Goal: Task Accomplishment & Management: Use online tool/utility

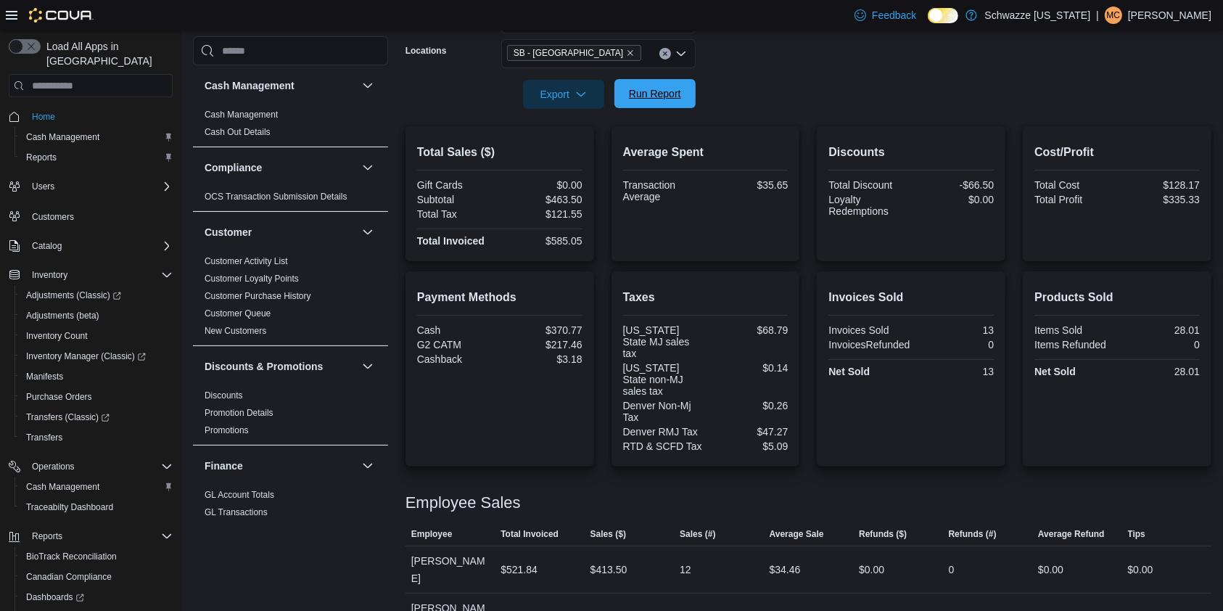
click at [640, 94] on span "Run Report" at bounding box center [655, 93] width 52 height 15
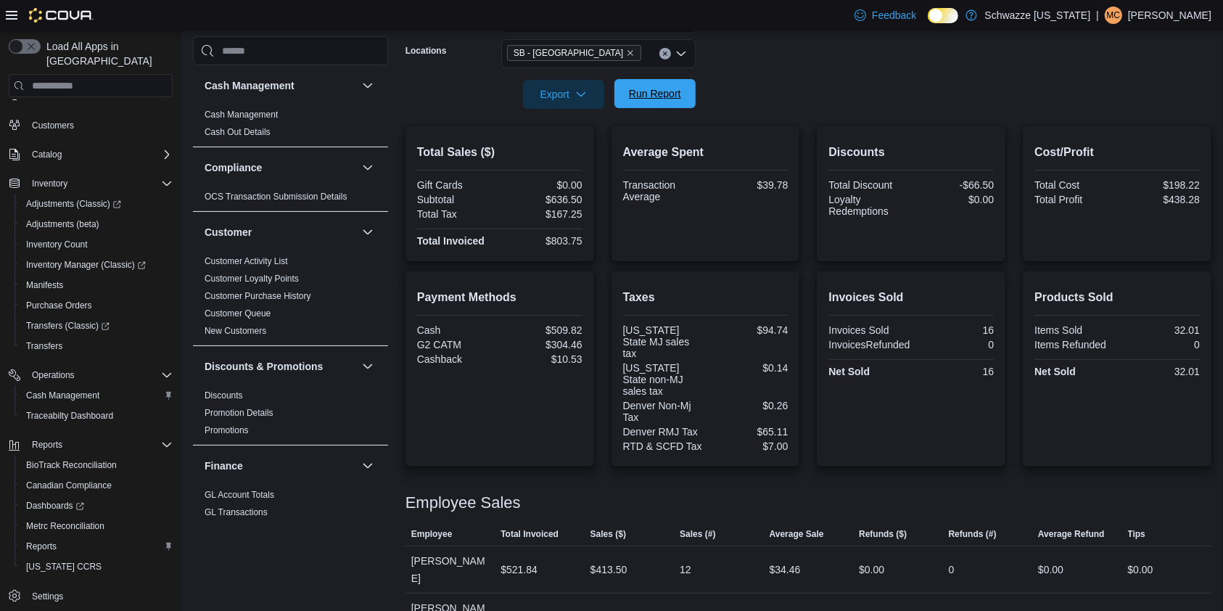
click at [665, 87] on span "Run Report" at bounding box center [655, 93] width 52 height 15
click at [633, 96] on span "Run Report" at bounding box center [655, 93] width 52 height 15
click at [657, 86] on span "Run Report" at bounding box center [655, 93] width 64 height 29
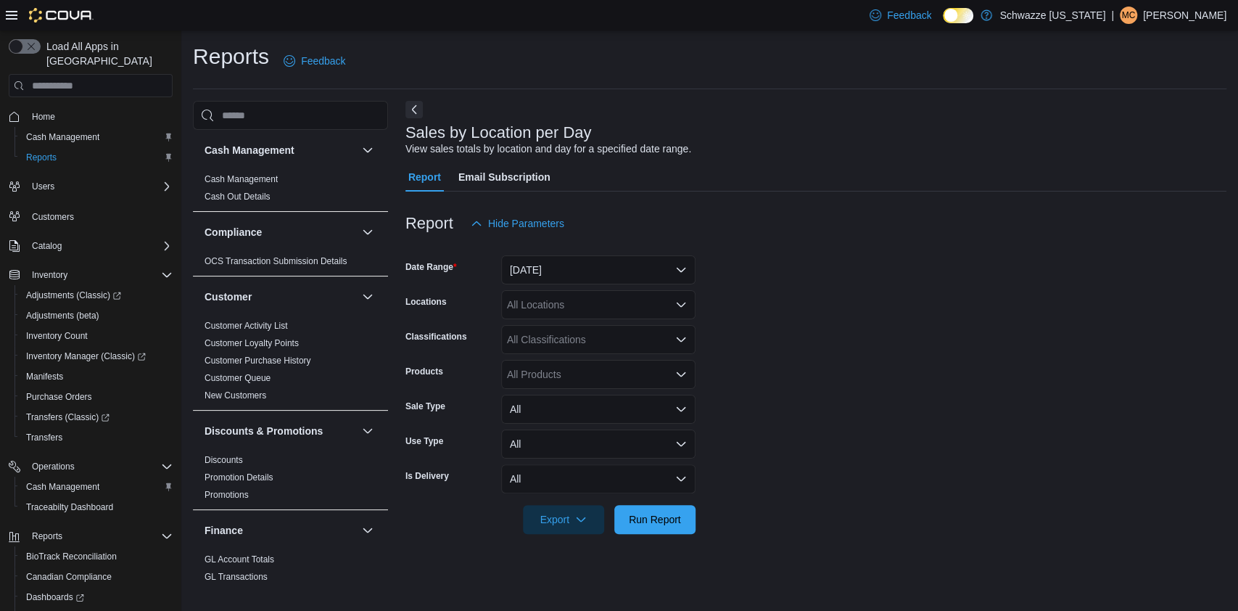
scroll to position [905, 0]
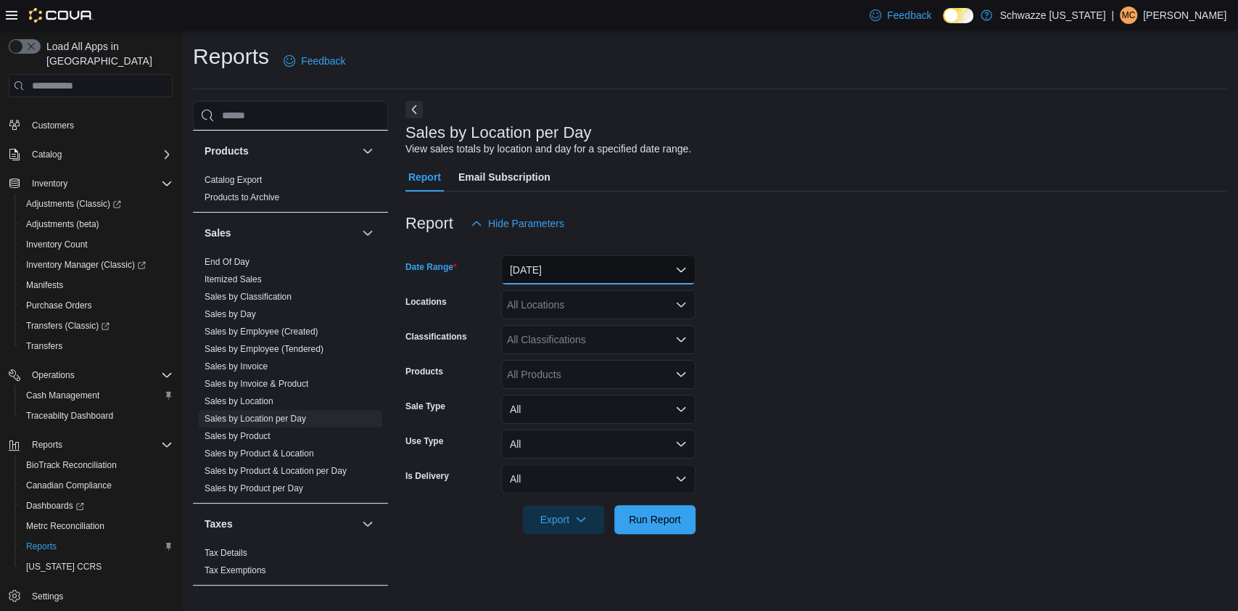
click at [609, 266] on button "[DATE]" at bounding box center [598, 269] width 194 height 29
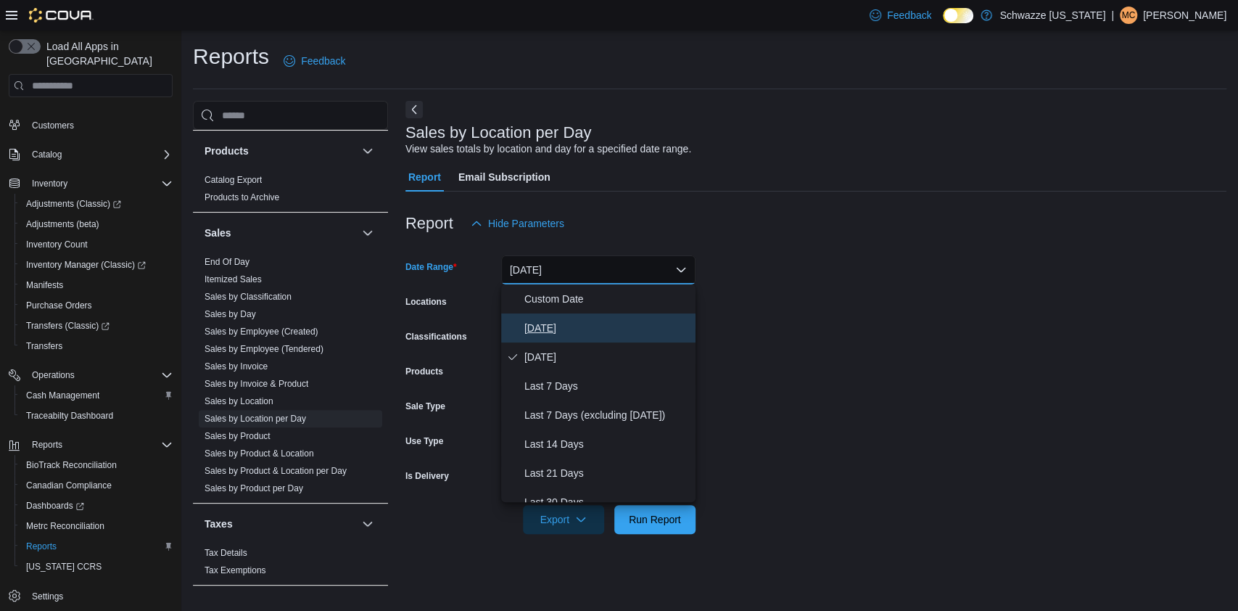
click at [580, 330] on span "[DATE]" at bounding box center [607, 327] width 165 height 17
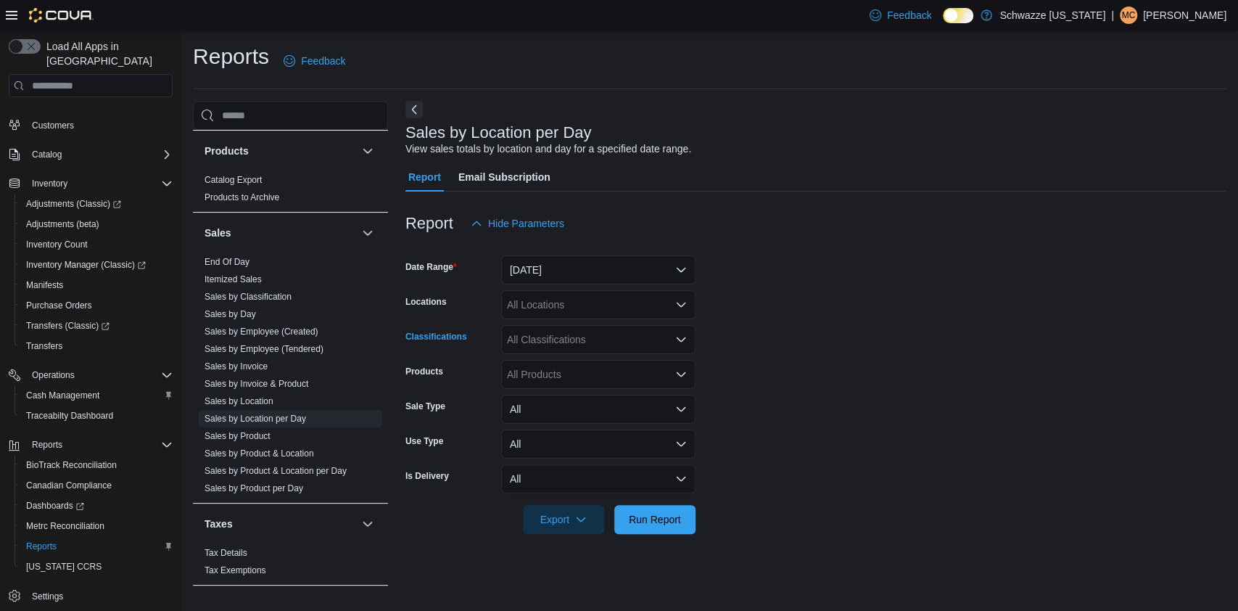
drag, startPoint x: 580, startPoint y: 334, endPoint x: 710, endPoint y: 286, distance: 138.4
click at [800, 326] on form "Date Range [DATE] Locations All Locations Classifications All Classifications P…" at bounding box center [816, 386] width 821 height 296
click at [688, 311] on div "All Locations" at bounding box center [598, 304] width 194 height 29
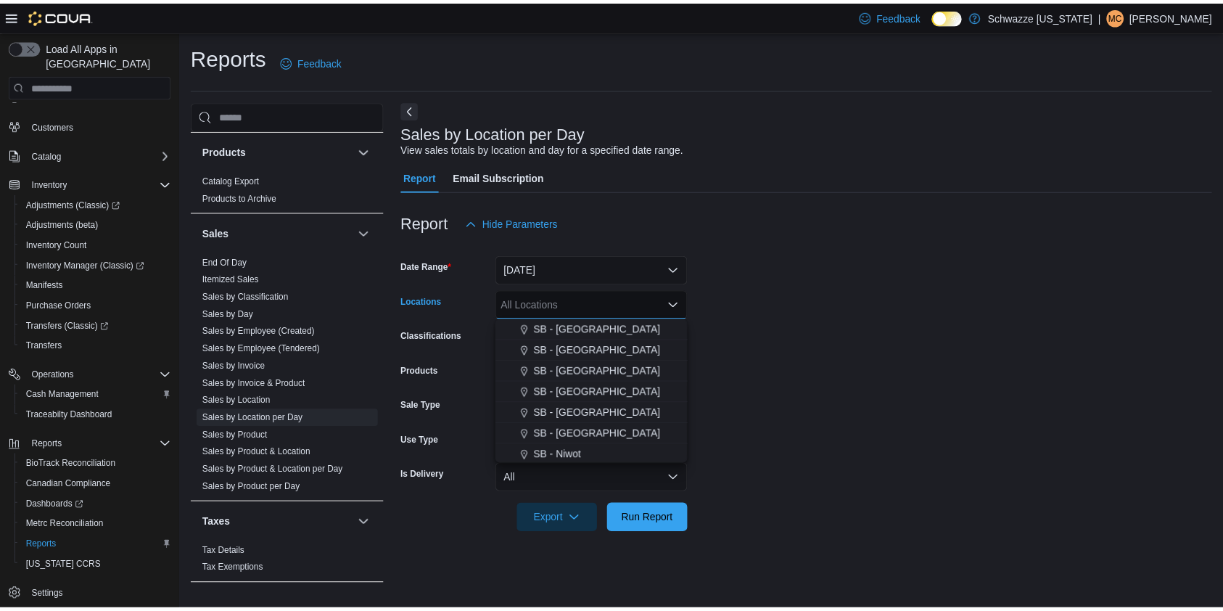
scroll to position [378, 0]
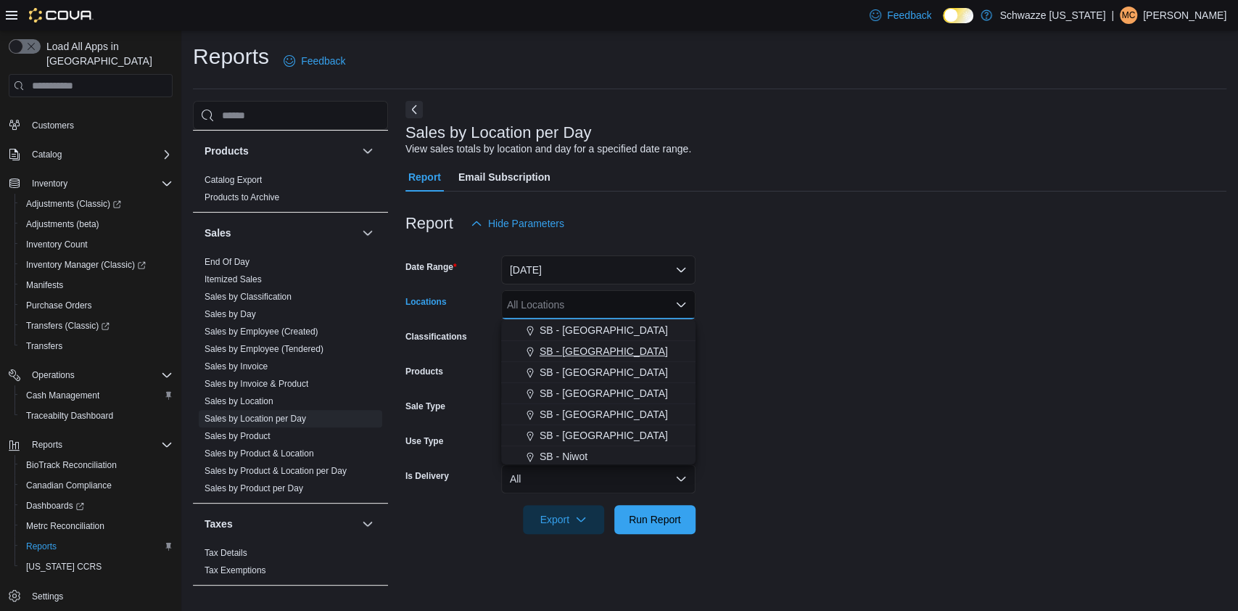
click at [620, 351] on div "SB - [GEOGRAPHIC_DATA]" at bounding box center [598, 351] width 177 height 15
click at [740, 395] on form "Date Range [DATE] Locations SB - [GEOGRAPHIC_DATA] Combo box. Selected. [GEOGRA…" at bounding box center [816, 386] width 821 height 296
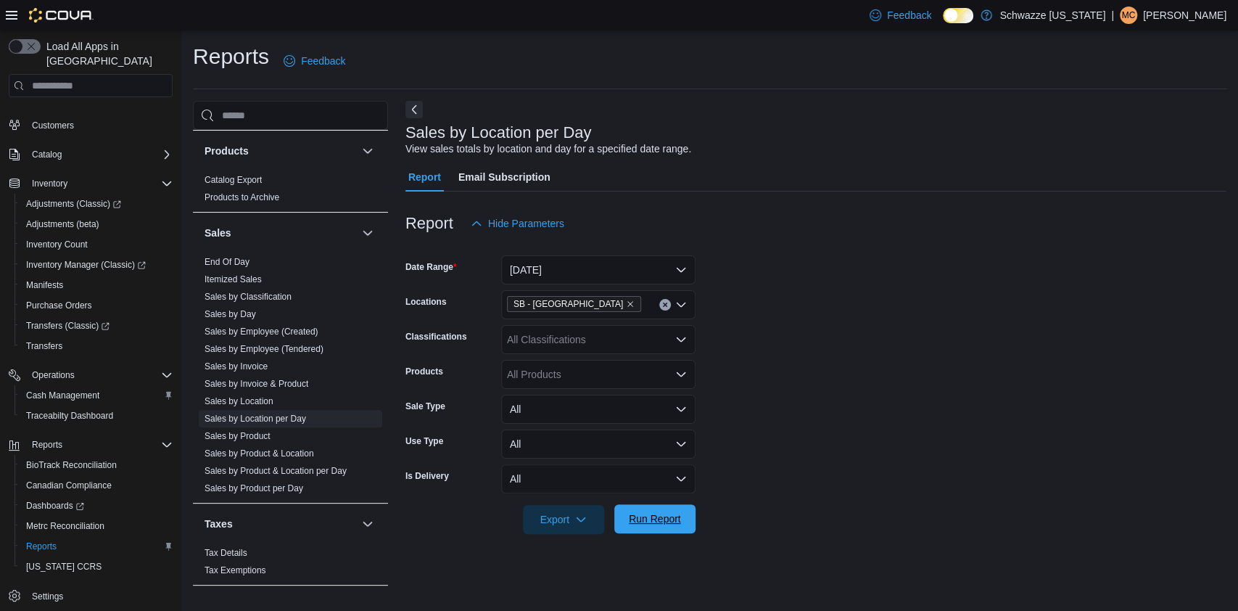
click at [667, 517] on span "Run Report" at bounding box center [655, 518] width 52 height 15
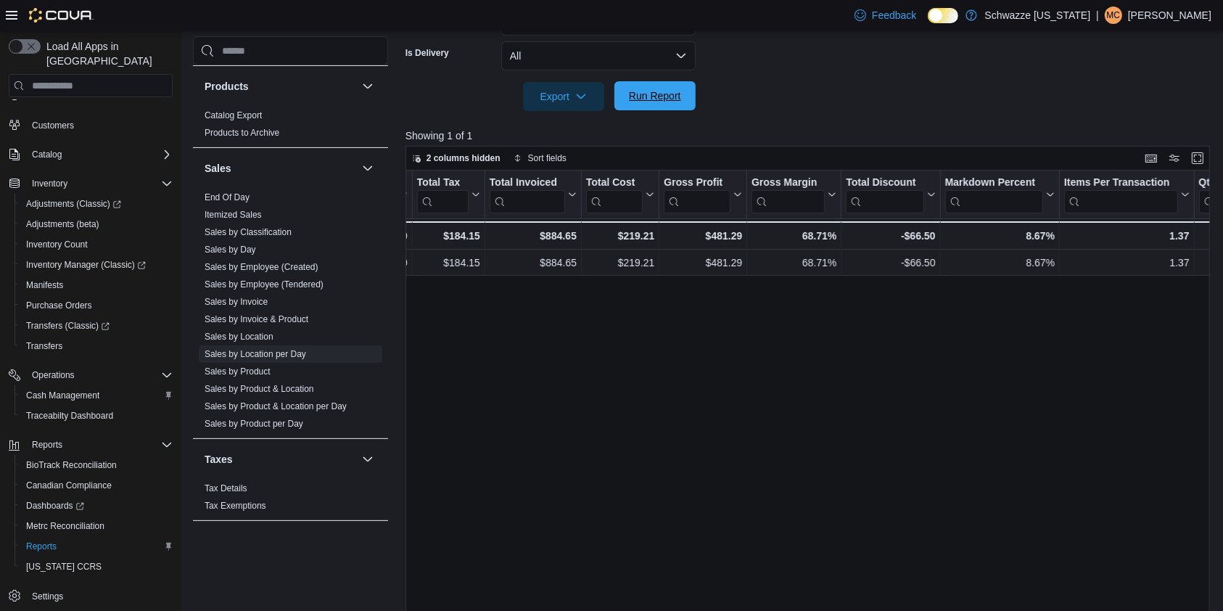
scroll to position [0, 696]
